Goal: Transaction & Acquisition: Purchase product/service

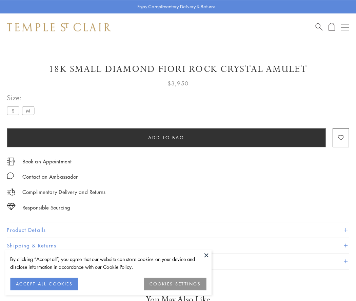
scroll to position [40, 0]
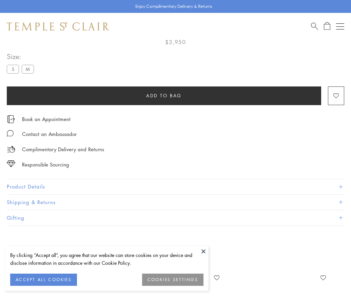
click at [164, 95] on span "Add to bag" at bounding box center [164, 95] width 36 height 7
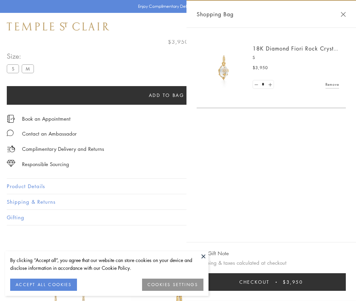
click at [273, 282] on button "Checkout $3,950" at bounding box center [271, 282] width 149 height 18
